Goal: Check status

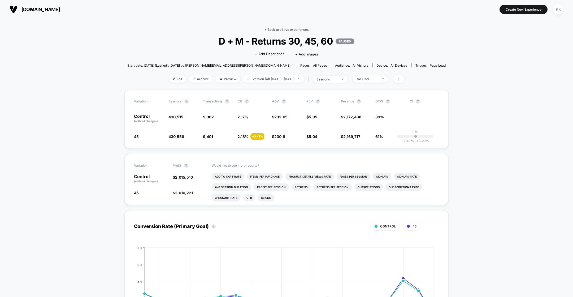
click at [270, 29] on link "< Back to all live experiences" at bounding box center [286, 30] width 44 height 4
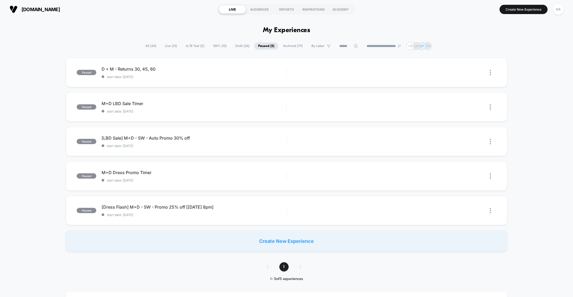
click at [216, 47] on span "100% ( 10 )" at bounding box center [219, 45] width 21 height 7
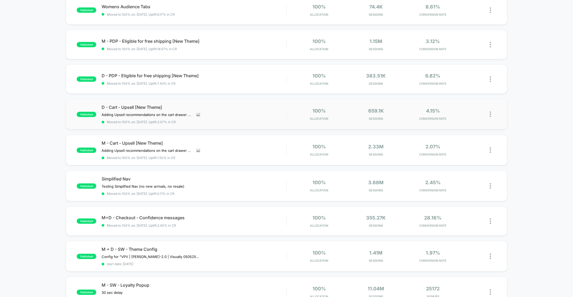
scroll to position [73, 0]
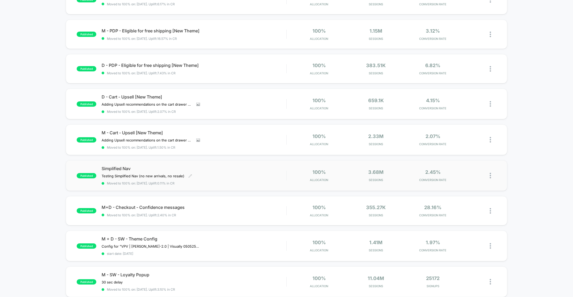
click at [230, 178] on div "Simplified Nav Testing Simplified Nav (no new arrivals, no resale ) Click to ed…" at bounding box center [194, 175] width 185 height 19
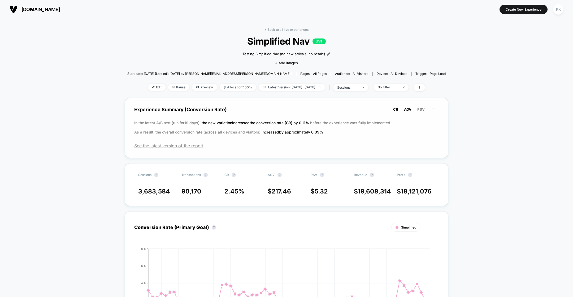
click at [406, 110] on span "AOV" at bounding box center [407, 109] width 7 height 4
click at [422, 111] on span "PSV" at bounding box center [420, 109] width 7 height 4
click at [191, 39] on span "Simplified Nav LIVE" at bounding box center [286, 41] width 286 height 11
